Goal: Task Accomplishment & Management: Manage account settings

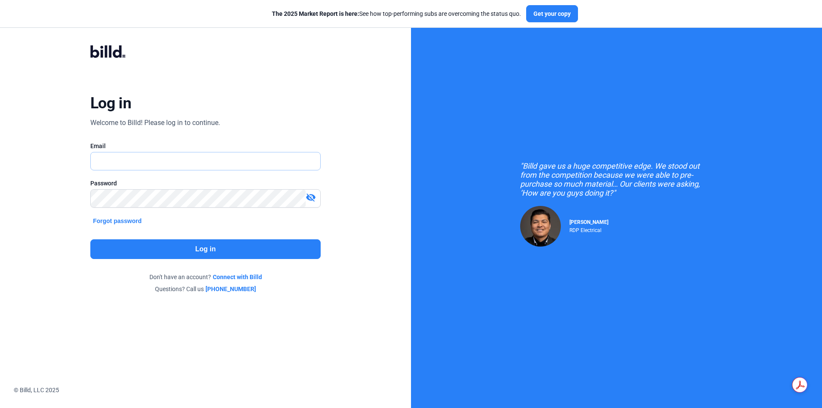
click at [173, 161] on input "text" at bounding box center [206, 161] width 230 height 18
type input "[PERSON_NAME][EMAIL_ADDRESS][DOMAIN_NAME]"
click at [311, 198] on mat-icon "visibility_off" at bounding box center [311, 197] width 10 height 10
click at [267, 250] on button "Log in" at bounding box center [205, 249] width 230 height 20
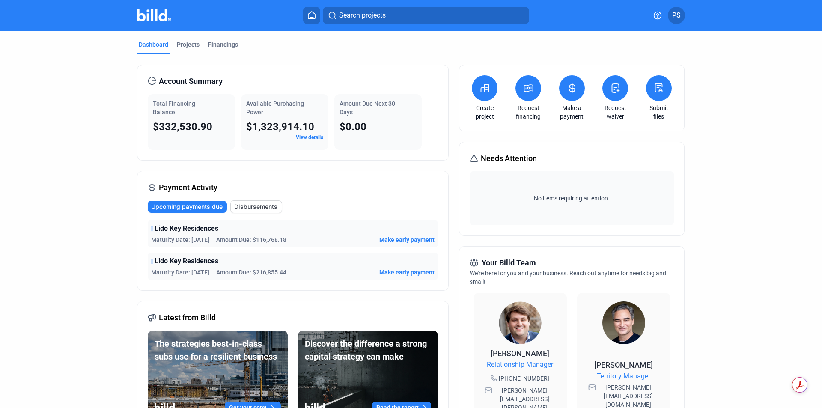
click at [578, 85] on button at bounding box center [572, 88] width 26 height 26
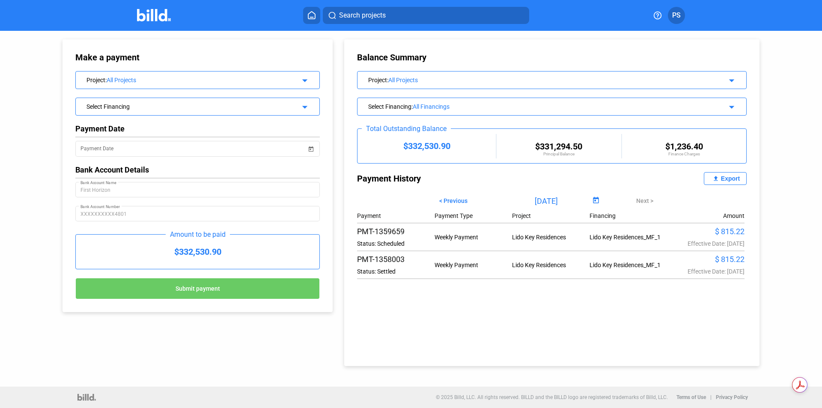
click at [728, 80] on mat-icon "arrow_drop_down" at bounding box center [730, 79] width 10 height 10
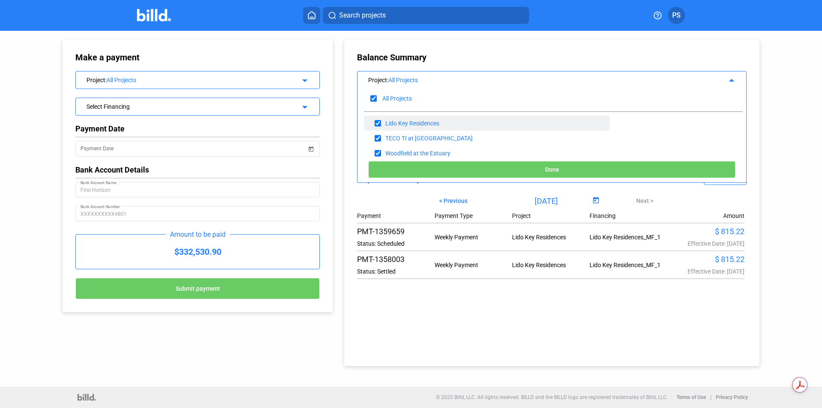
click at [405, 121] on div "Lido Key Residences" at bounding box center [412, 123] width 54 height 7
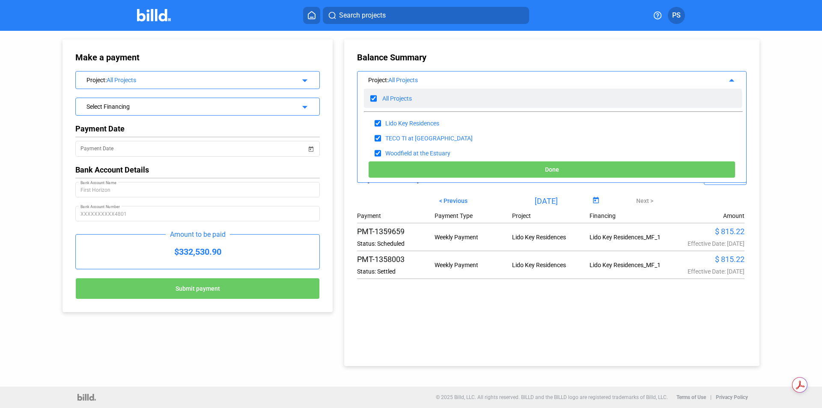
click at [370, 99] on input "checkbox" at bounding box center [373, 98] width 6 height 13
checkbox input "false"
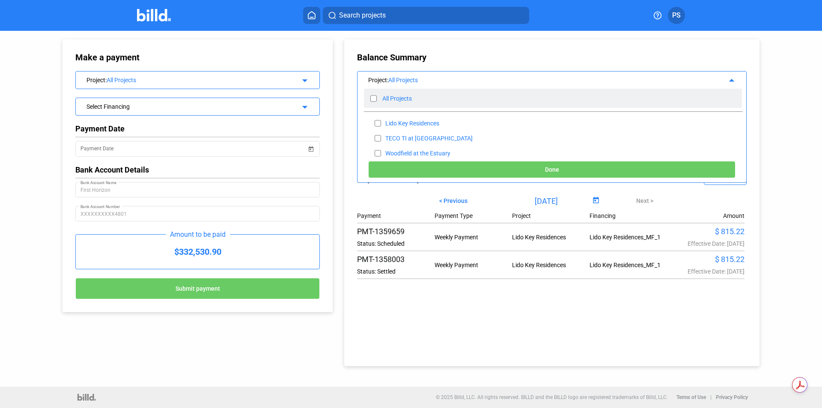
checkbox input "false"
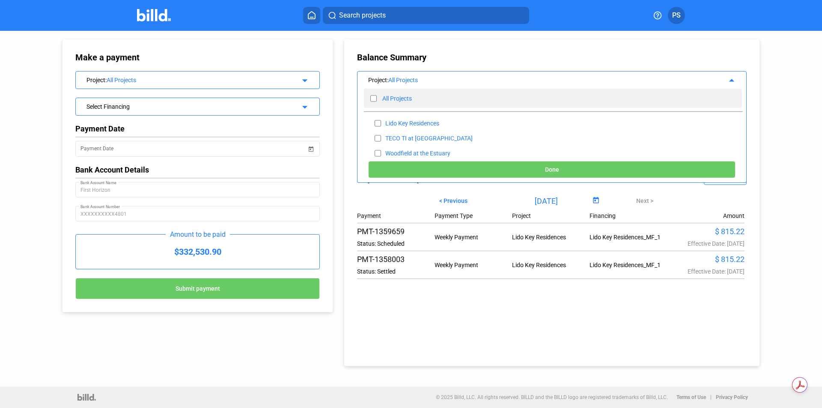
checkbox input "false"
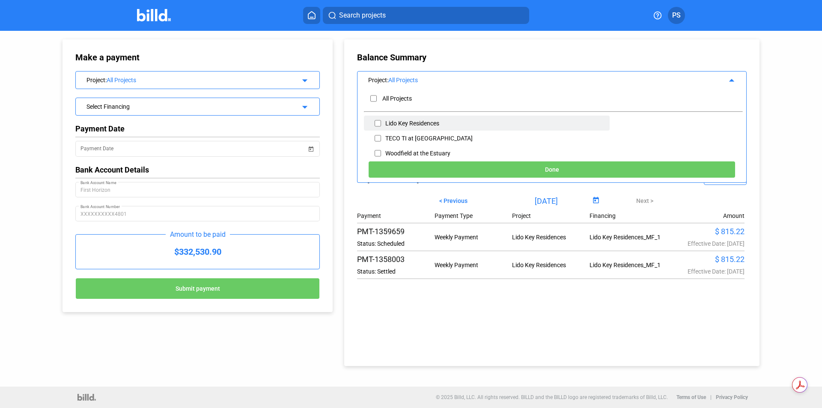
click at [380, 121] on input "checkbox" at bounding box center [378, 123] width 6 height 13
checkbox input "true"
click at [691, 168] on button "Done" at bounding box center [551, 169] width 367 height 17
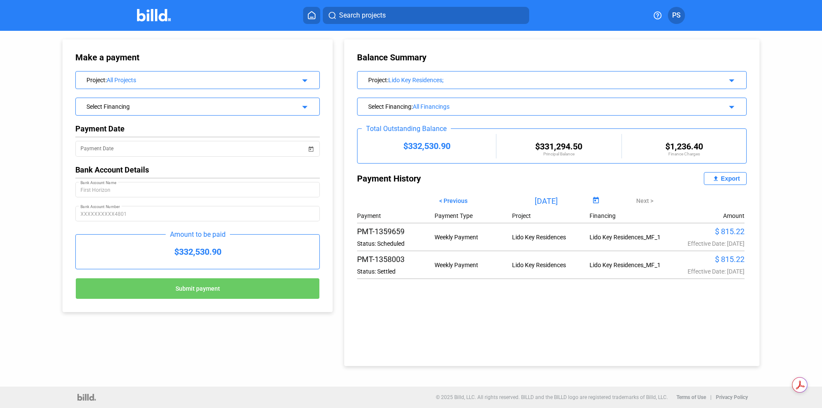
click at [733, 106] on mat-icon "arrow_drop_down" at bounding box center [730, 106] width 10 height 10
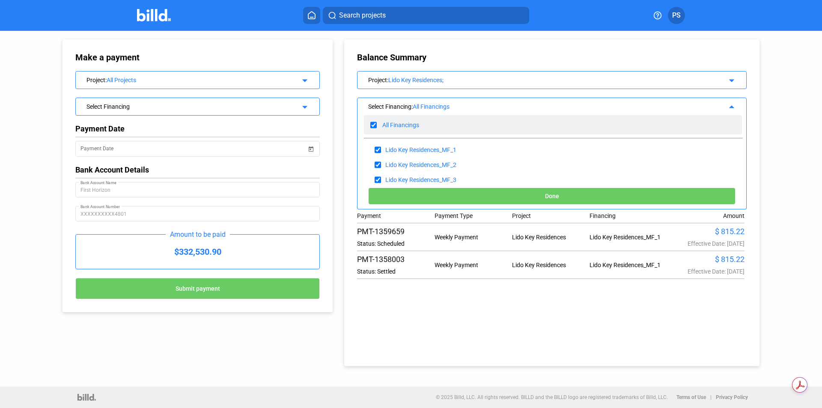
click at [370, 122] on div "All Financings" at bounding box center [553, 124] width 378 height 19
checkbox input "false"
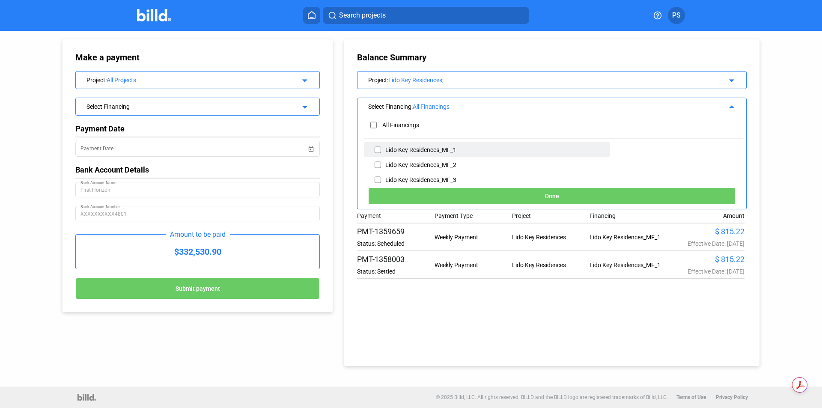
click at [379, 148] on input "checkbox" at bounding box center [378, 149] width 6 height 13
checkbox input "true"
click at [556, 193] on span "Done" at bounding box center [552, 196] width 14 height 7
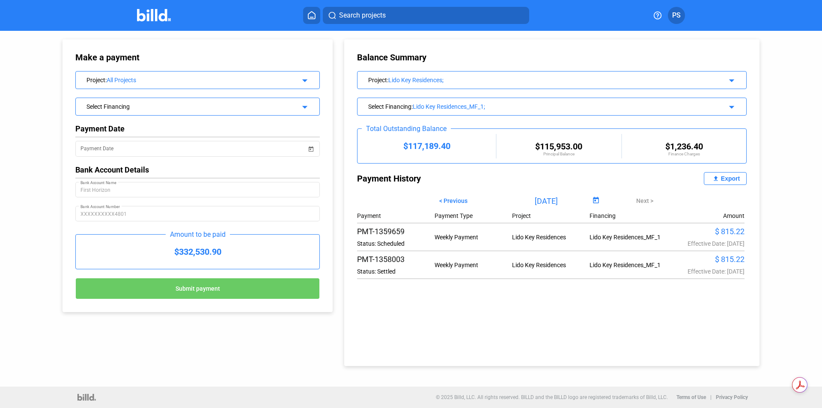
click at [673, 21] on button "PS" at bounding box center [676, 15] width 17 height 17
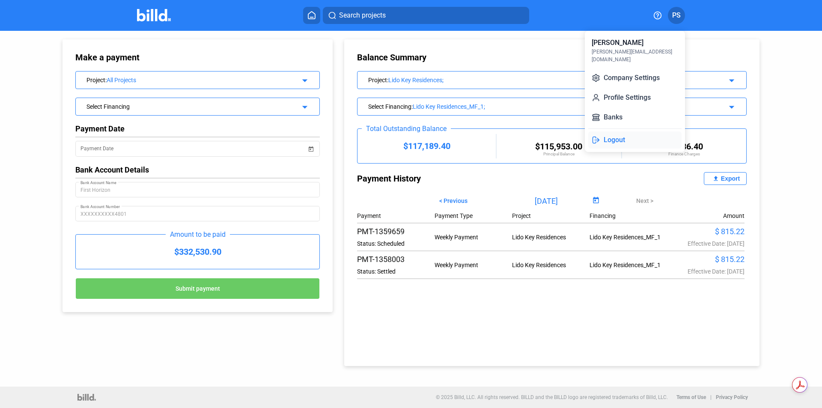
click at [623, 131] on button "Logout" at bounding box center [634, 139] width 93 height 17
